Goal: Use online tool/utility: Utilize a website feature to perform a specific function

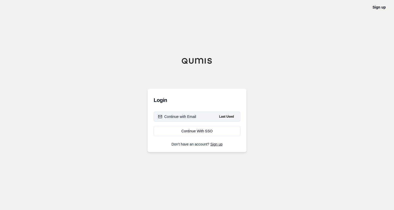
click at [181, 119] on div "Continue with Email" at bounding box center [177, 116] width 38 height 5
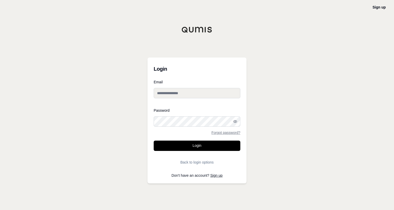
click at [193, 92] on input "Email" at bounding box center [197, 93] width 87 height 10
type input "**********"
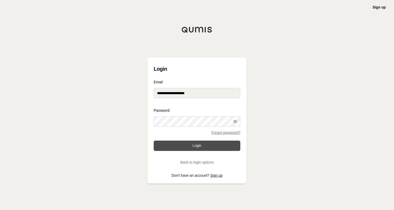
click at [189, 146] on button "Login" at bounding box center [197, 146] width 87 height 10
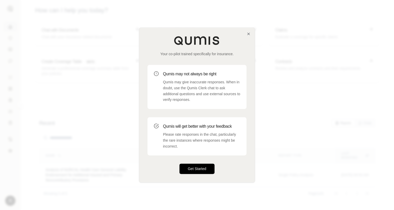
click at [191, 169] on button "Get Started" at bounding box center [196, 169] width 35 height 10
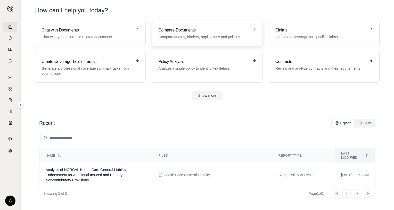
click at [173, 34] on div "Compare Documents Compare quotes, binders, applications and policies" at bounding box center [203, 33] width 91 height 12
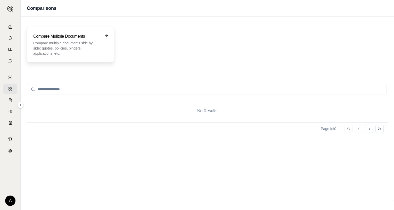
click at [103, 34] on div "Compare Mulitple Documents Compare multiple documents side by side: quotes, pol…" at bounding box center [70, 44] width 74 height 23
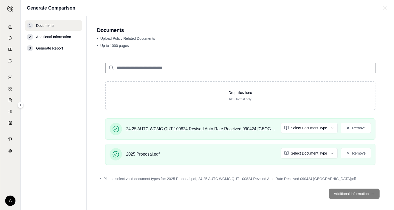
click at [355, 193] on footer "Additional Information →" at bounding box center [240, 193] width 287 height 19
click at [329, 153] on html "A Generate Comparison 1 Documents 2 Additional Information 3 Generate Report Do…" at bounding box center [197, 105] width 394 height 210
click at [325, 127] on html "Document type updated successfully A Generate Comparison 1 Documents 2 Addition…" at bounding box center [197, 105] width 394 height 210
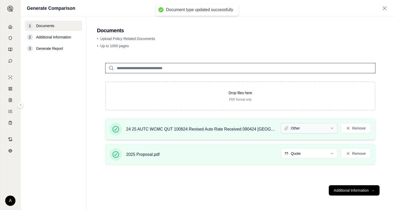
click at [332, 127] on html "Document type updated successfully A Generate Comparison 1 Documents 2 Addition…" at bounding box center [197, 105] width 394 height 210
click at [333, 128] on html "Document type updated successfully A Generate Comparison 1 Documents 2 Addition…" at bounding box center [197, 105] width 394 height 210
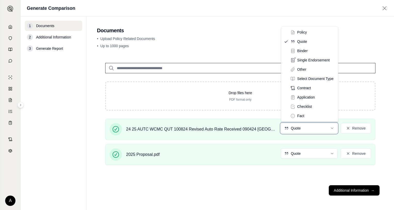
click at [349, 189] on html "Document type updated successfully A Generate Comparison 1 Documents 2 Addition…" at bounding box center [197, 105] width 394 height 210
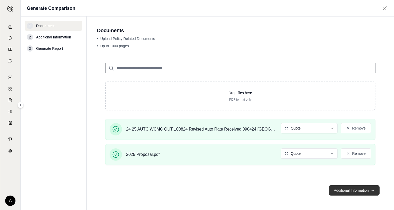
click at [355, 189] on button "Additional Information →" at bounding box center [354, 190] width 51 height 10
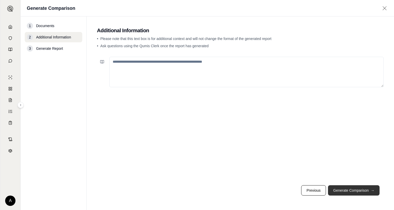
click at [347, 192] on button "Generate Comparison →" at bounding box center [354, 190] width 52 height 10
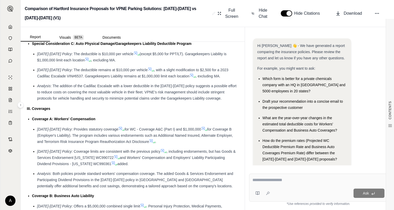
scroll to position [593, 0]
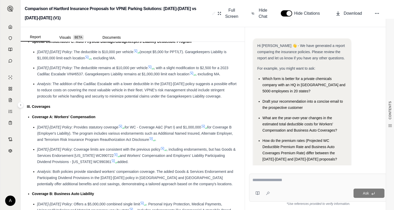
click at [261, 177] on textarea at bounding box center [318, 180] width 132 height 6
click at [255, 178] on textarea at bounding box center [318, 180] width 132 height 6
type textarea "**********"
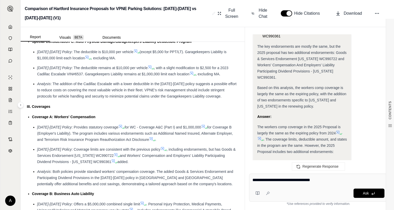
type textarea "**********"
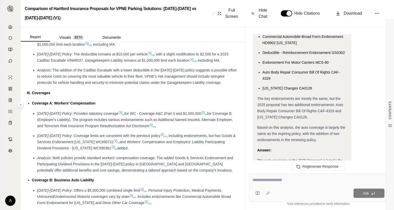
scroll to position [619, 0]
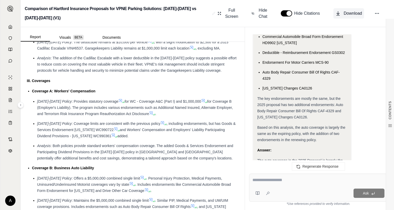
click at [341, 14] on button "Download" at bounding box center [348, 13] width 31 height 10
